Goal: Transaction & Acquisition: Book appointment/travel/reservation

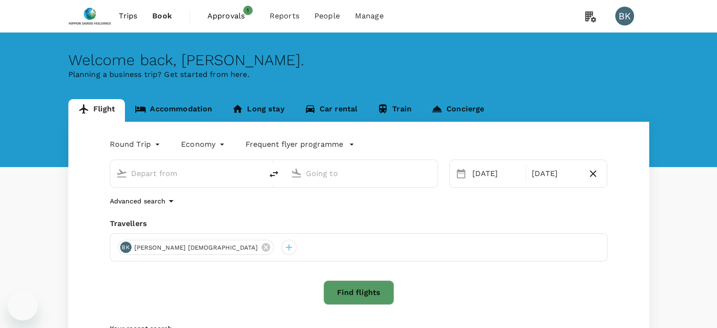
type input "[GEOGRAPHIC_DATA], [GEOGRAPHIC_DATA] (any)"
type input "Taiwan Taoyuan Intl (TPE)"
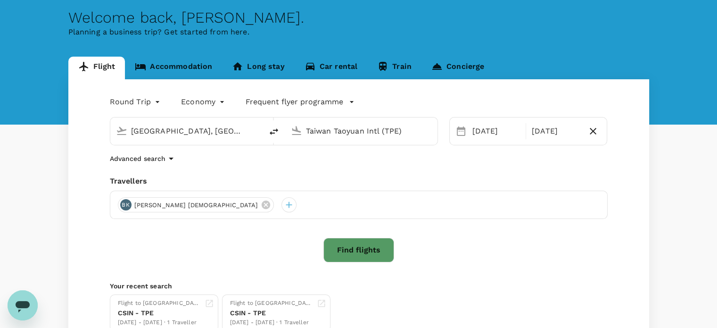
scroll to position [47, 0]
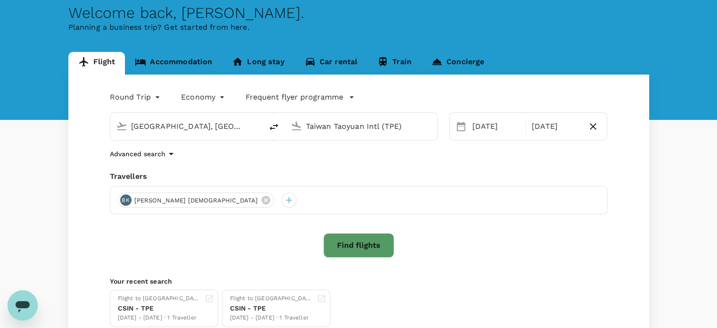
click at [477, 210] on div "[PERSON_NAME] [PERSON_NAME][DEMOGRAPHIC_DATA]" at bounding box center [359, 200] width 498 height 28
click at [344, 238] on button "Find flights" at bounding box center [358, 245] width 71 height 25
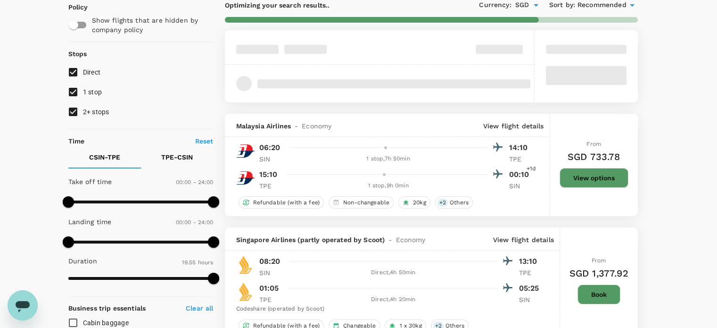
scroll to position [94, 0]
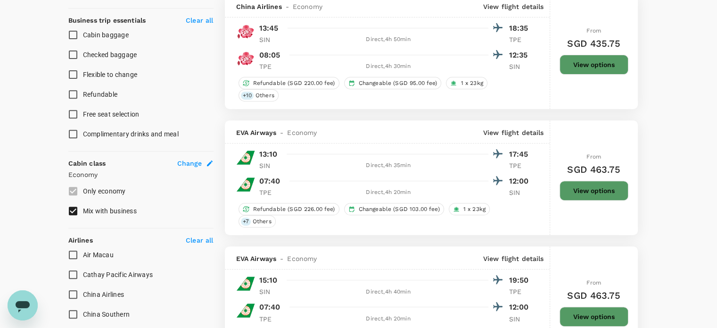
scroll to position [377, 0]
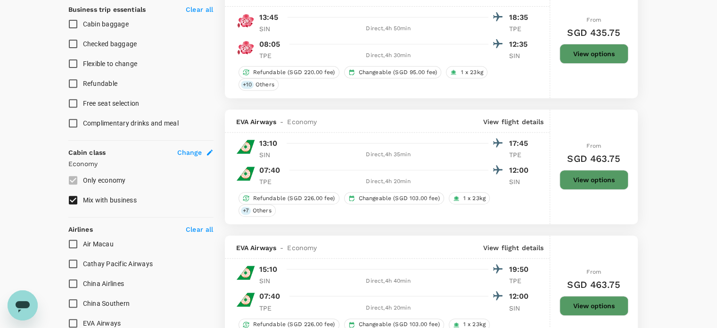
type input "1445"
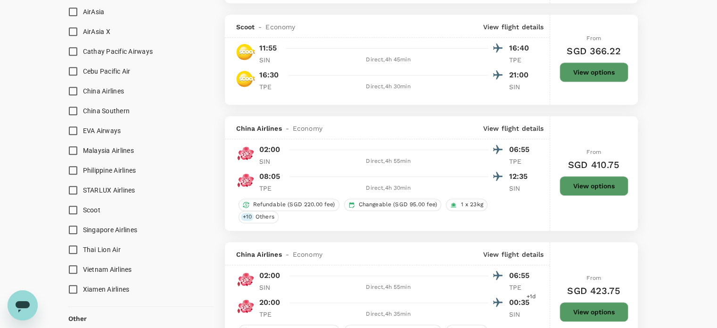
scroll to position [613, 0]
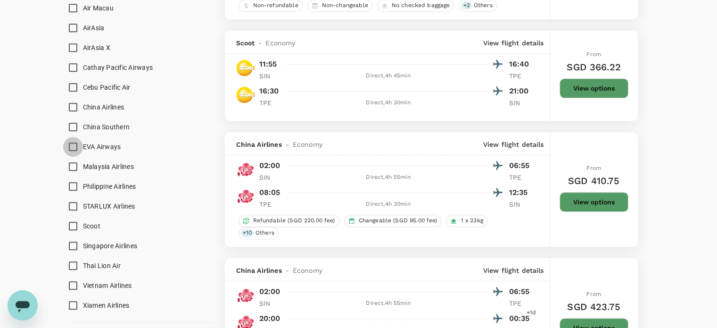
click at [70, 144] on input "EVA Airways" at bounding box center [73, 147] width 20 height 20
checkbox input "true"
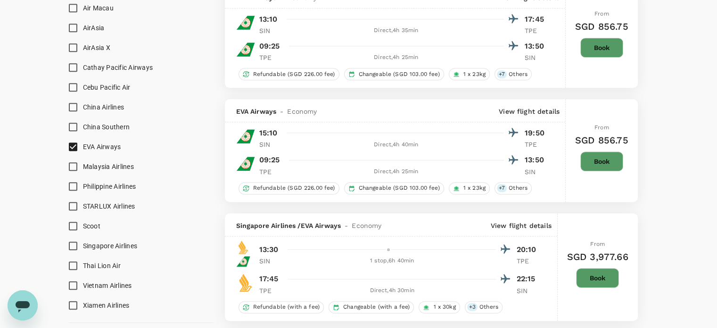
type input "SGD"
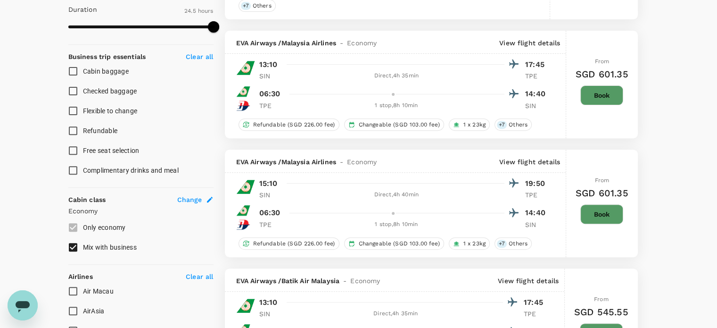
checkbox input "false"
checkbox input "true"
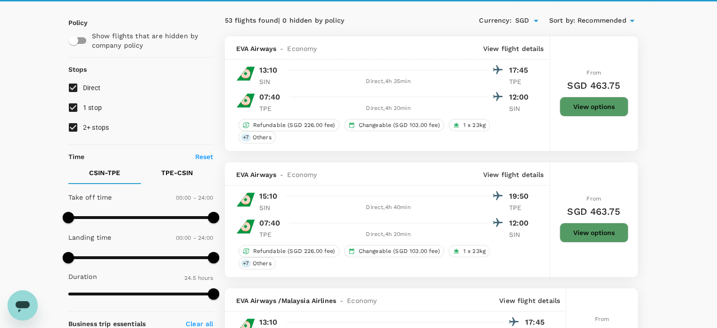
scroll to position [47, 0]
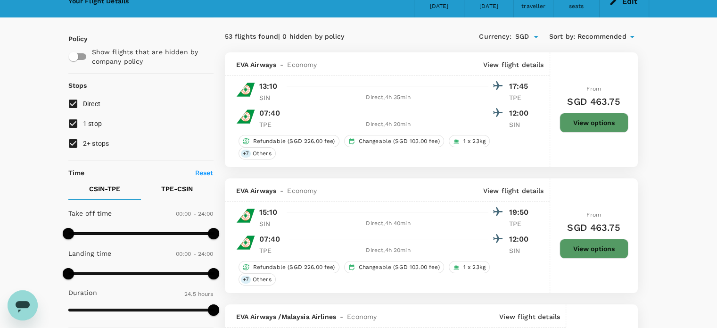
click at [80, 126] on input "1 stop" at bounding box center [73, 124] width 20 height 20
checkbox input "false"
click at [79, 143] on input "2+ stops" at bounding box center [73, 143] width 20 height 20
checkbox input "false"
type input "SGD"
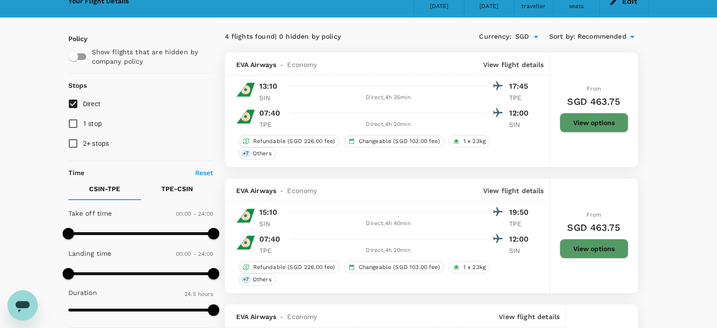
click at [74, 122] on input "1 stop" at bounding box center [73, 124] width 20 height 20
checkbox input "true"
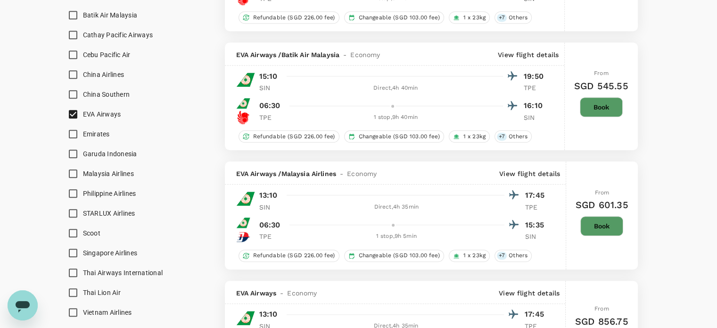
scroll to position [707, 0]
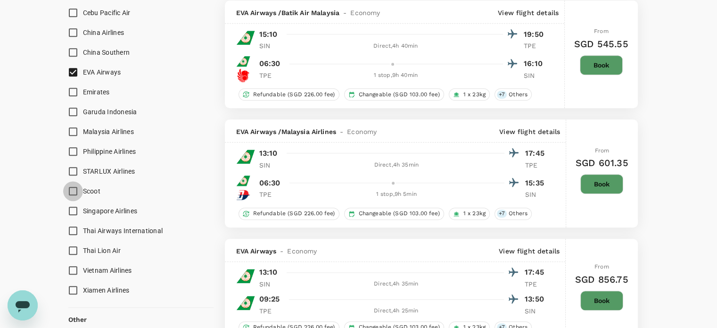
click at [69, 187] on input "Scoot" at bounding box center [73, 191] width 20 height 20
checkbox input "true"
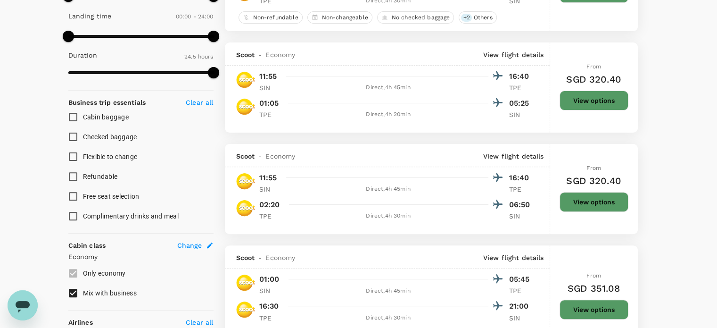
scroll to position [330, 0]
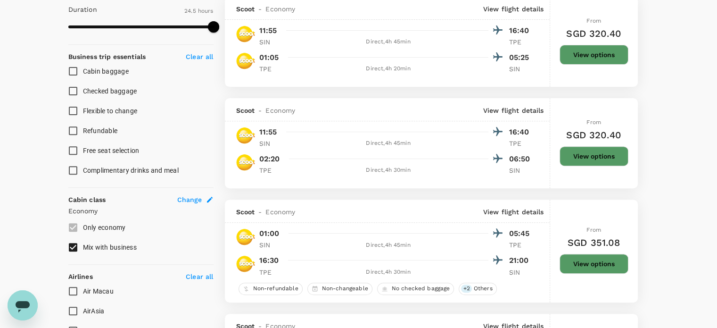
click at [75, 243] on input "Mix with business" at bounding box center [73, 247] width 20 height 20
checkbox input "false"
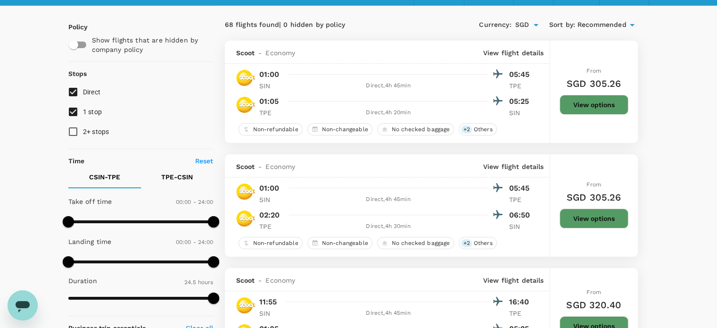
scroll to position [0, 0]
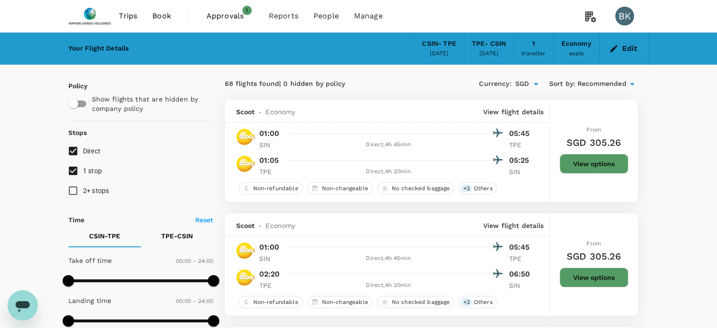
click at [71, 171] on input "1 stop" at bounding box center [73, 171] width 20 height 20
checkbox input "false"
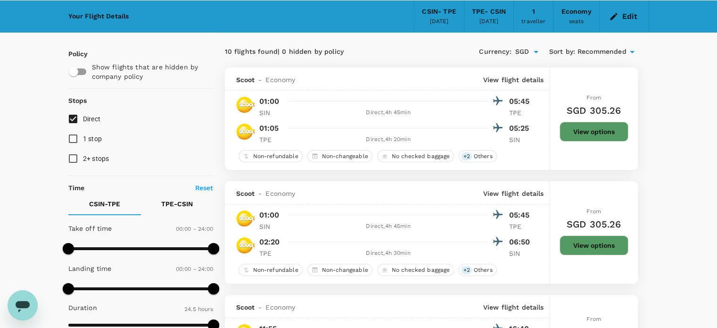
scroll to position [47, 0]
